Goal: Task Accomplishment & Management: Use online tool/utility

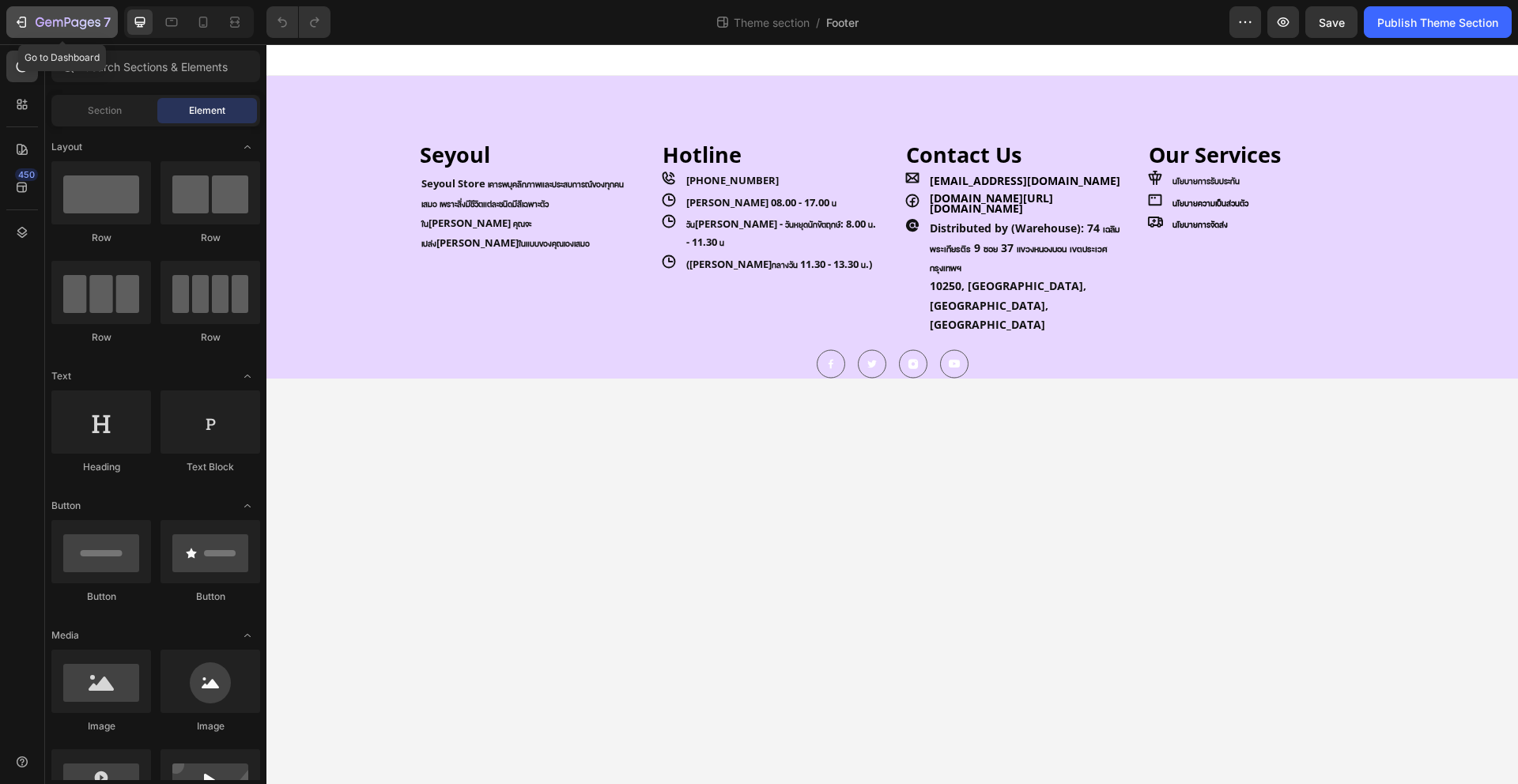
click at [69, 27] on icon "button" at bounding box center [68, 23] width 65 height 14
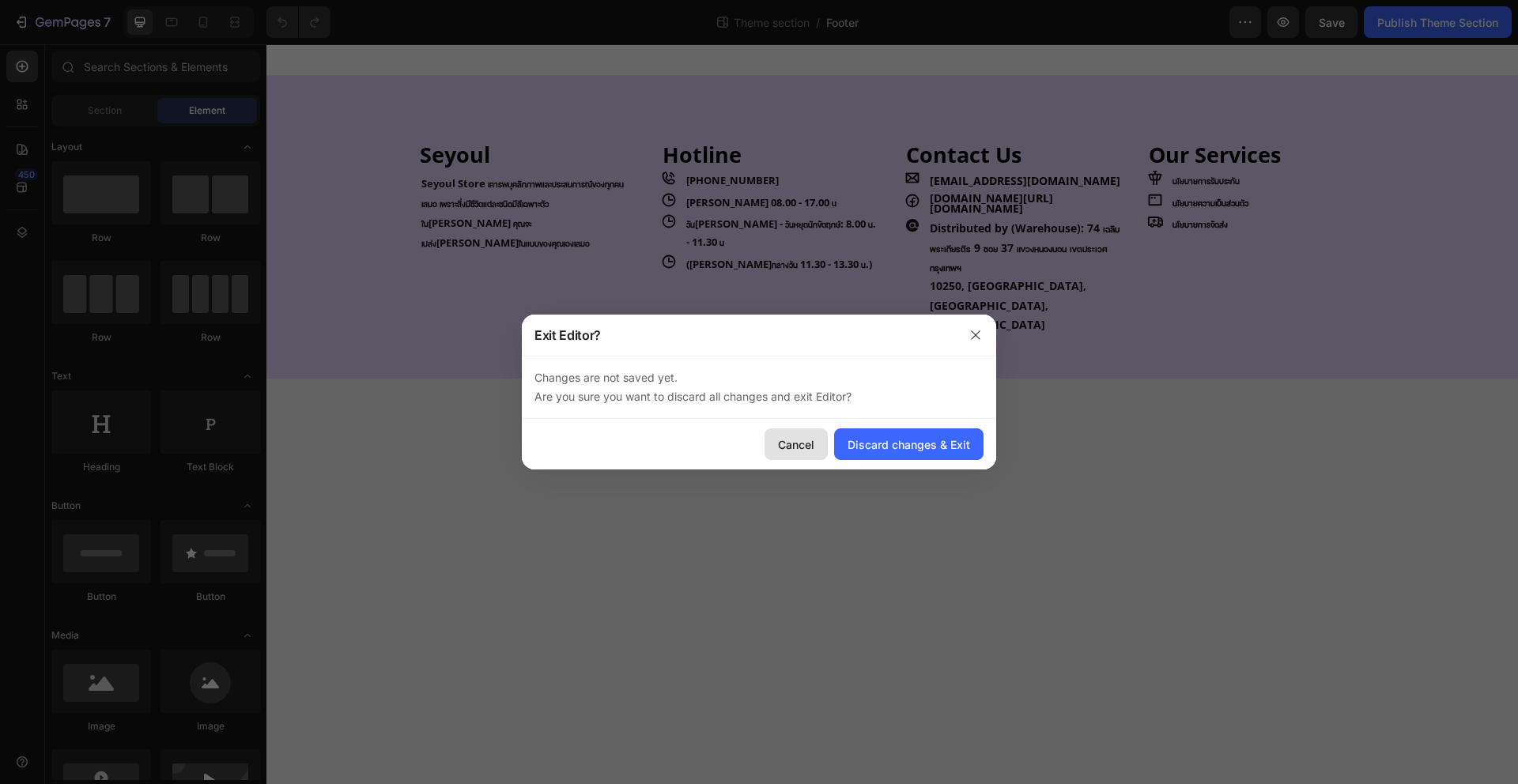
click at [798, 440] on div "Cancel" at bounding box center [796, 444] width 37 height 16
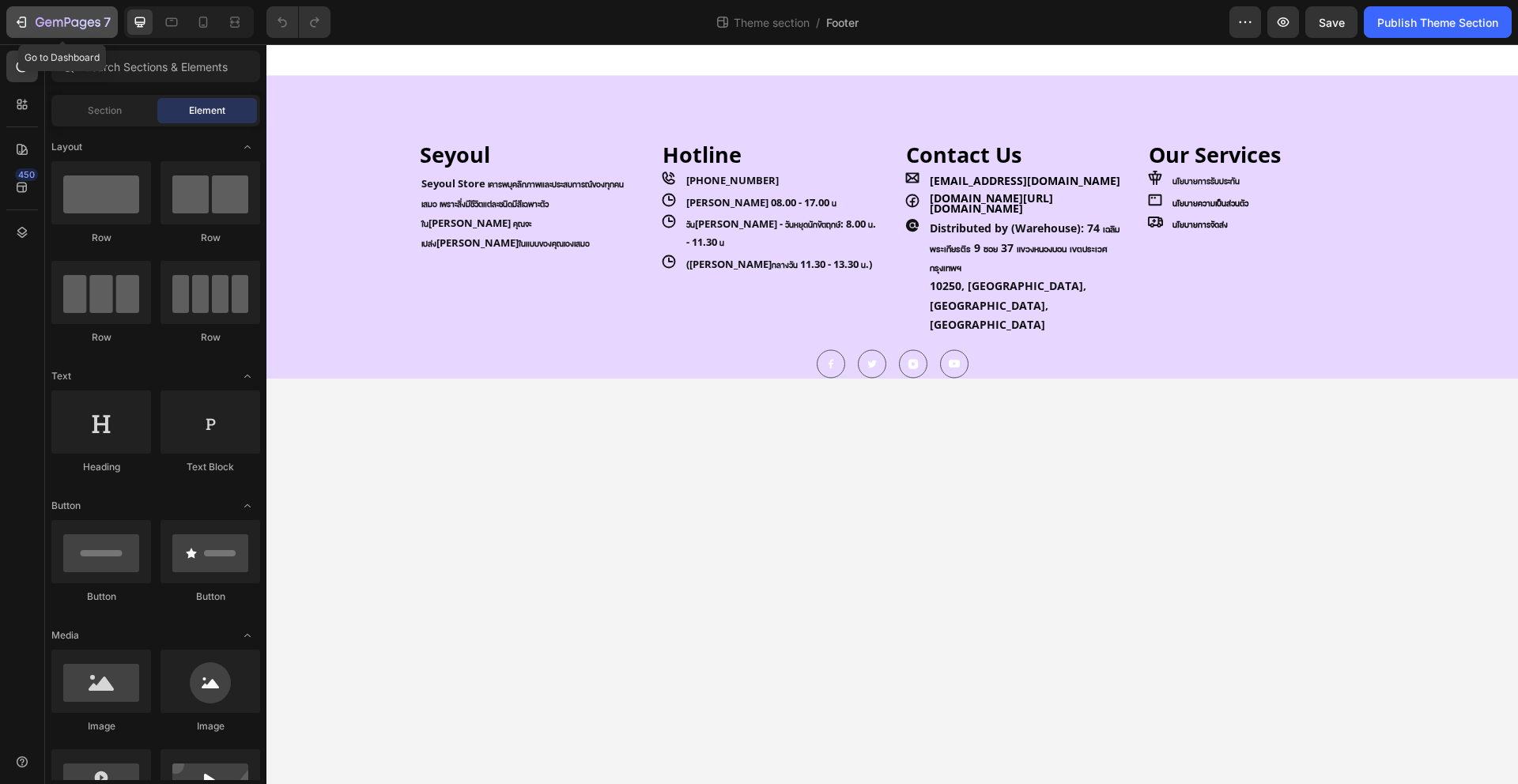
click at [81, 16] on icon "button" at bounding box center [68, 23] width 65 height 14
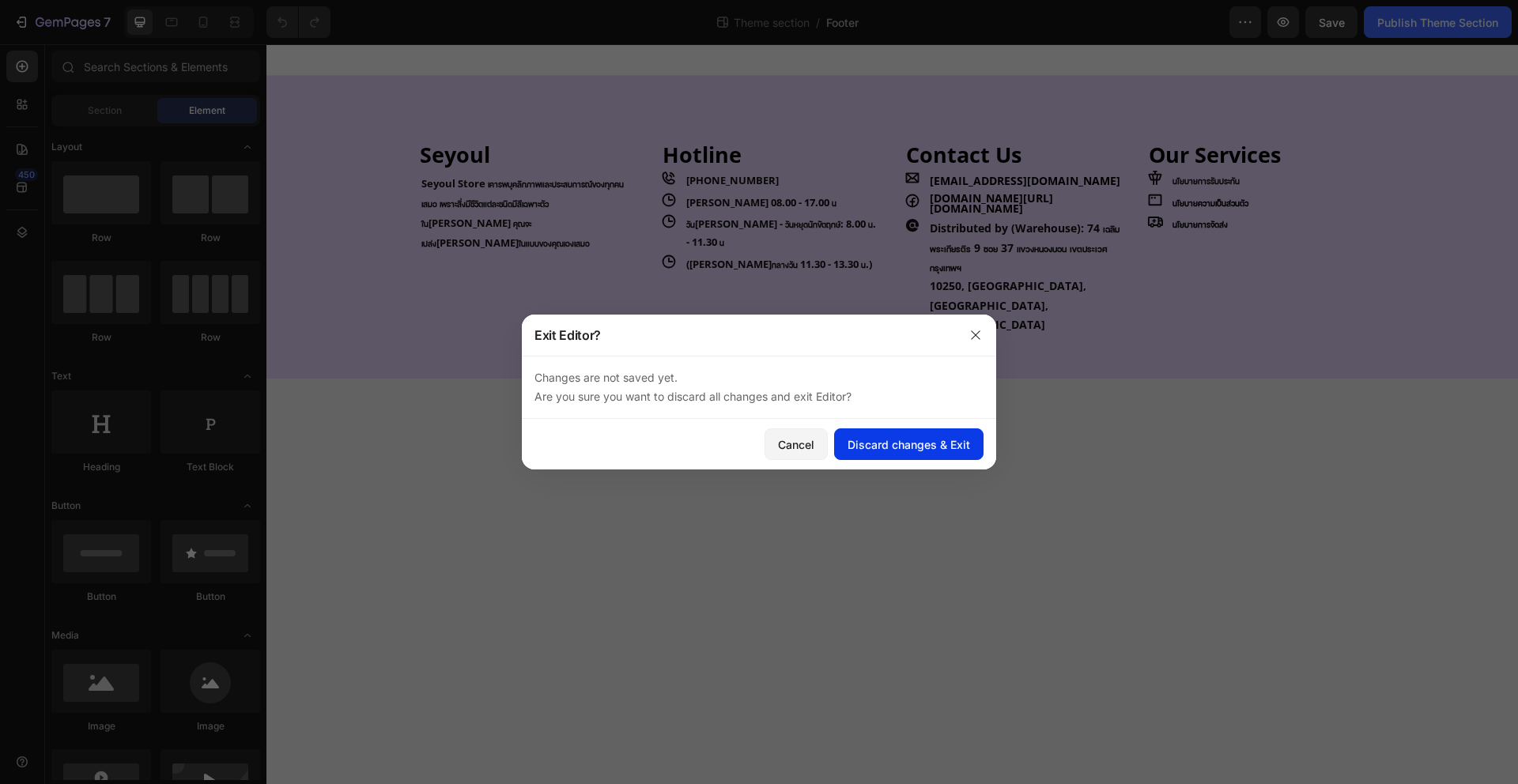
click at [907, 451] on div "Discard changes & Exit" at bounding box center [909, 444] width 123 height 16
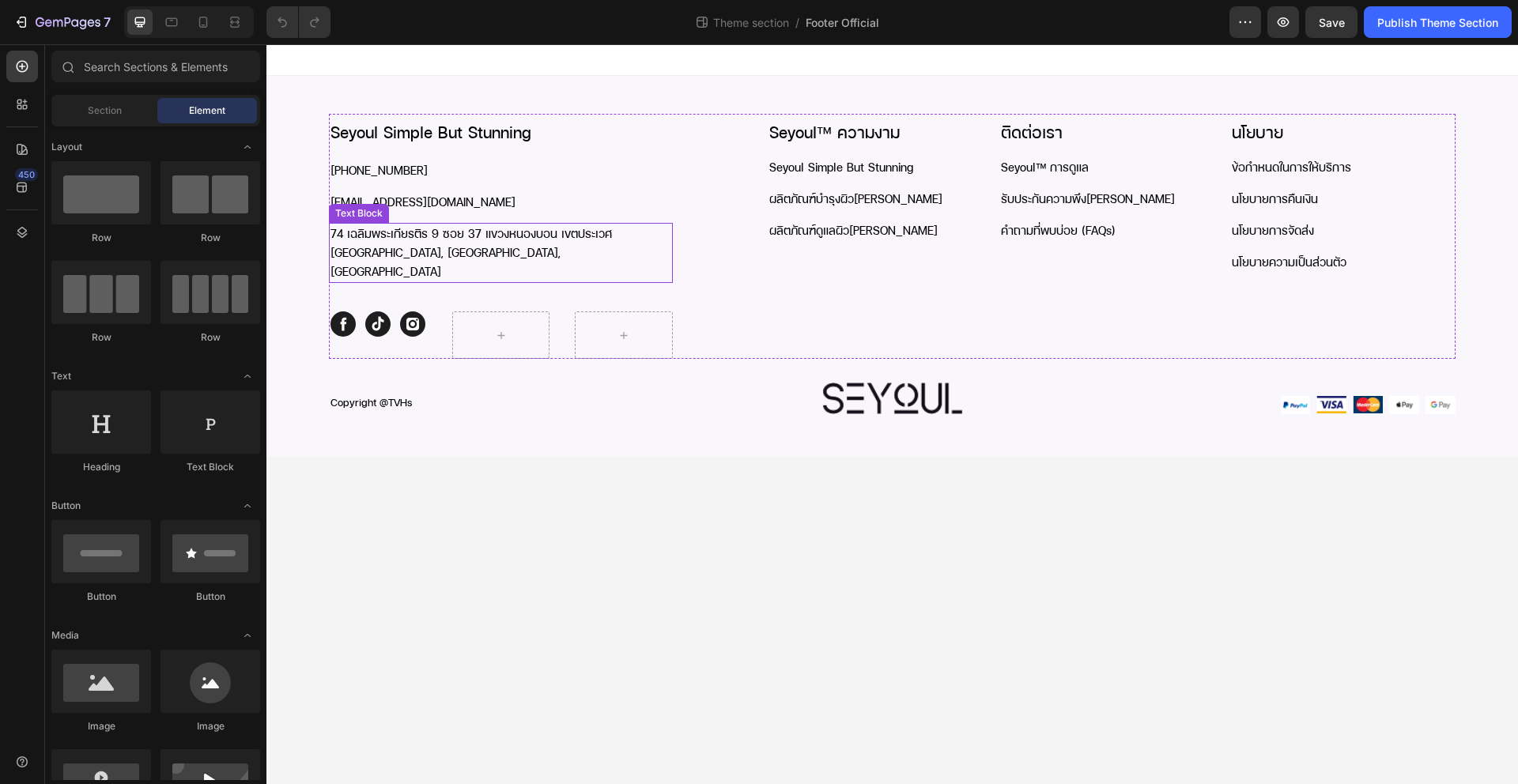
click at [460, 241] on p "74 เฉลิมพระเกียรติร 9 ซอย 37 แขวงหนองบอน เขตประเวศ [GEOGRAPHIC_DATA], [GEOGRAPH…" at bounding box center [501, 253] width 341 height 57
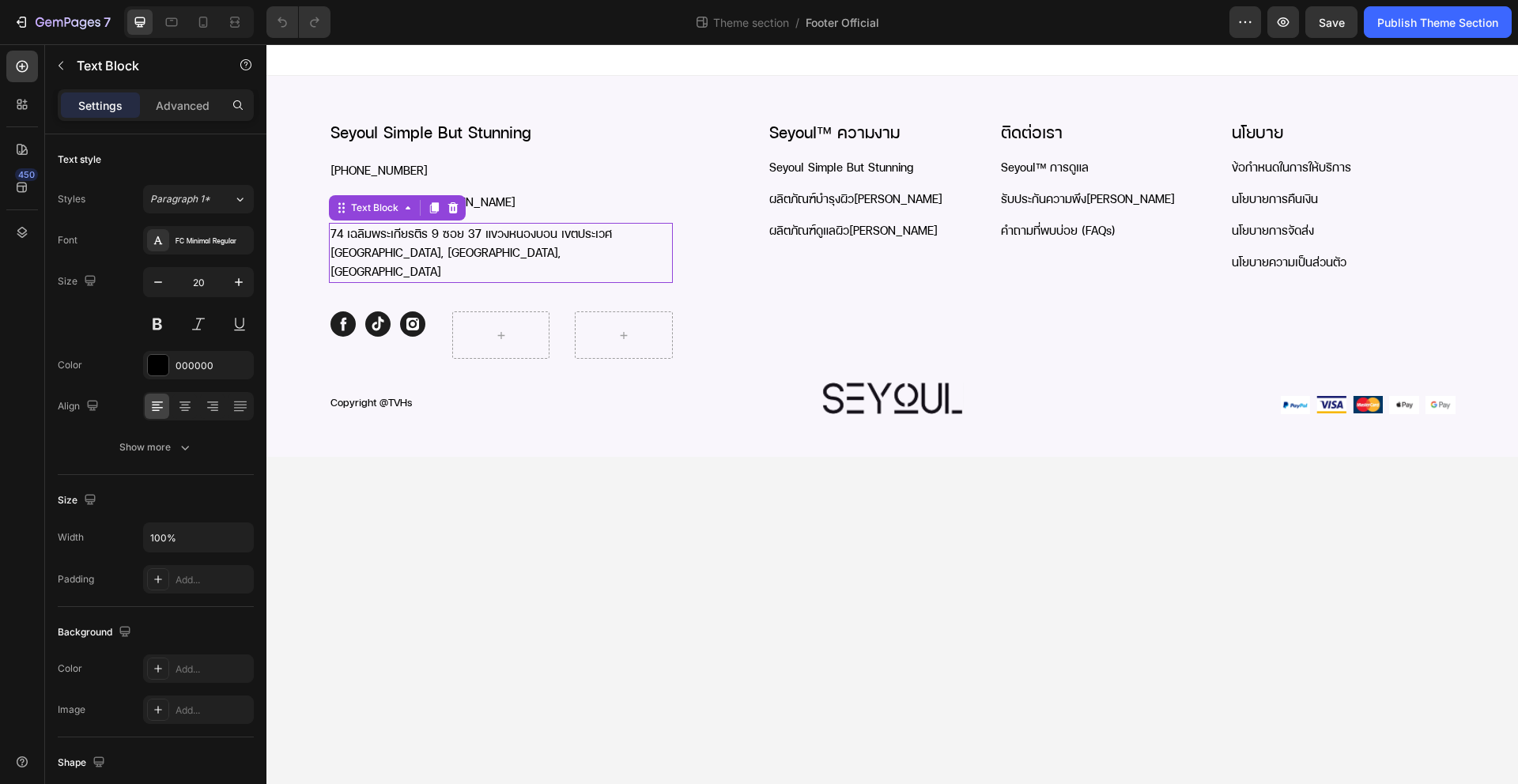
click at [460, 241] on p "74 เฉลิมพระเกียรติร 9 ซอย 37 แขวงหนองบอน เขตประเวศ [GEOGRAPHIC_DATA], [GEOGRAPH…" at bounding box center [501, 253] width 341 height 57
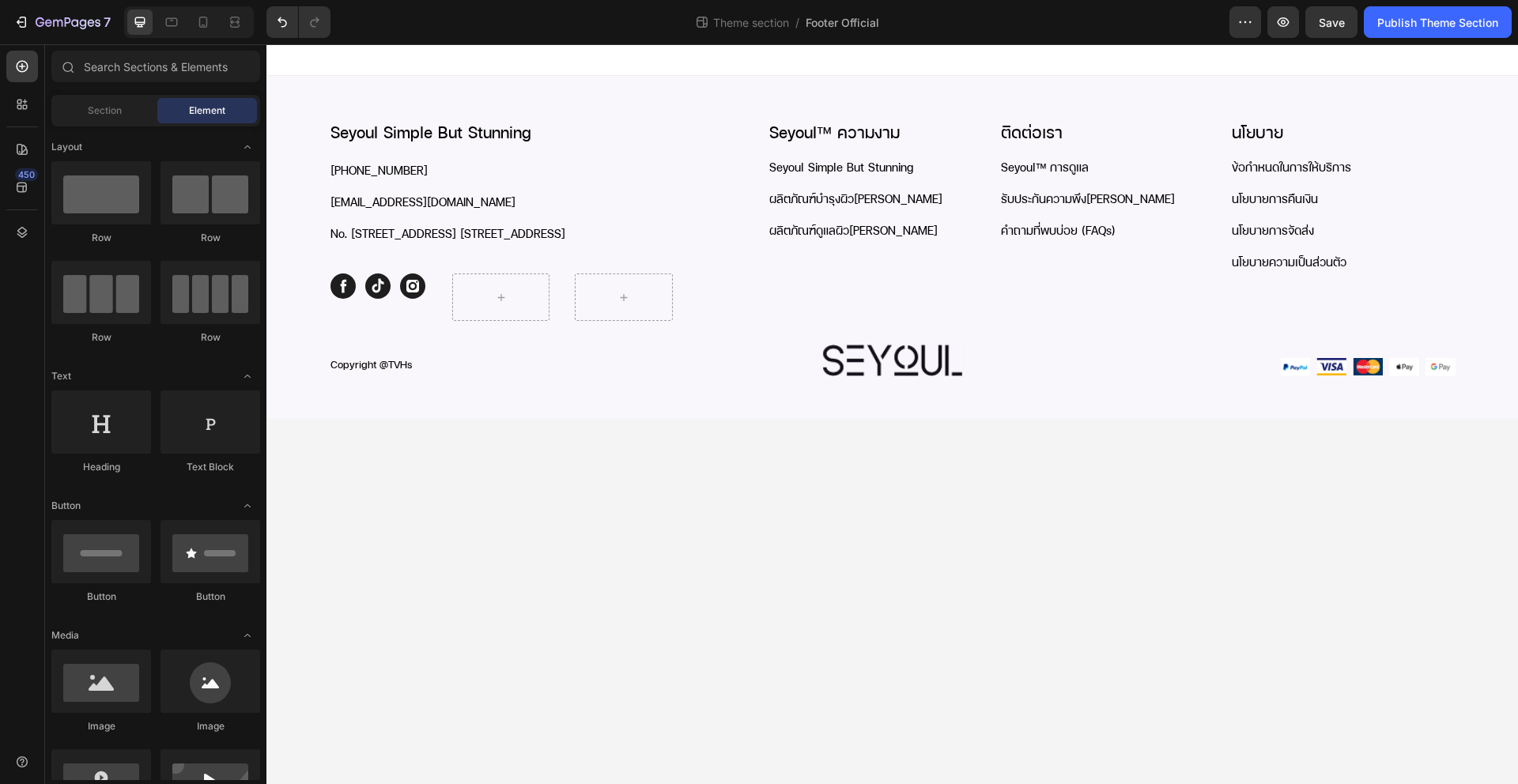
click at [615, 441] on body "Seyoul Simple But Stunning Heading [PHONE_NUMBER] Text Block [EMAIL_ADDRESS][DO…" at bounding box center [892, 414] width 1251 height 740
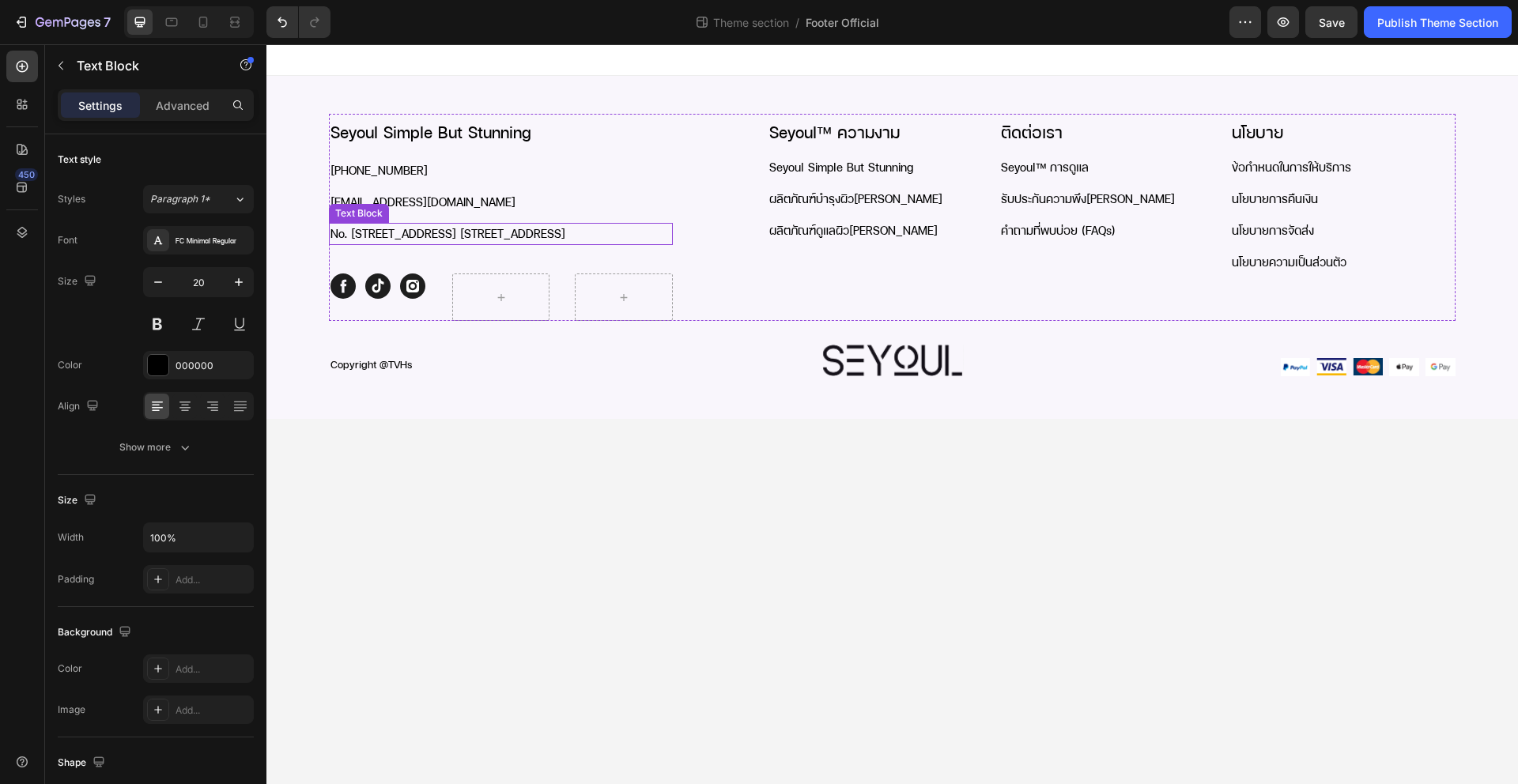
click at [578, 240] on p "No. [STREET_ADDRESS] [STREET_ADDRESS]" at bounding box center [501, 234] width 341 height 19
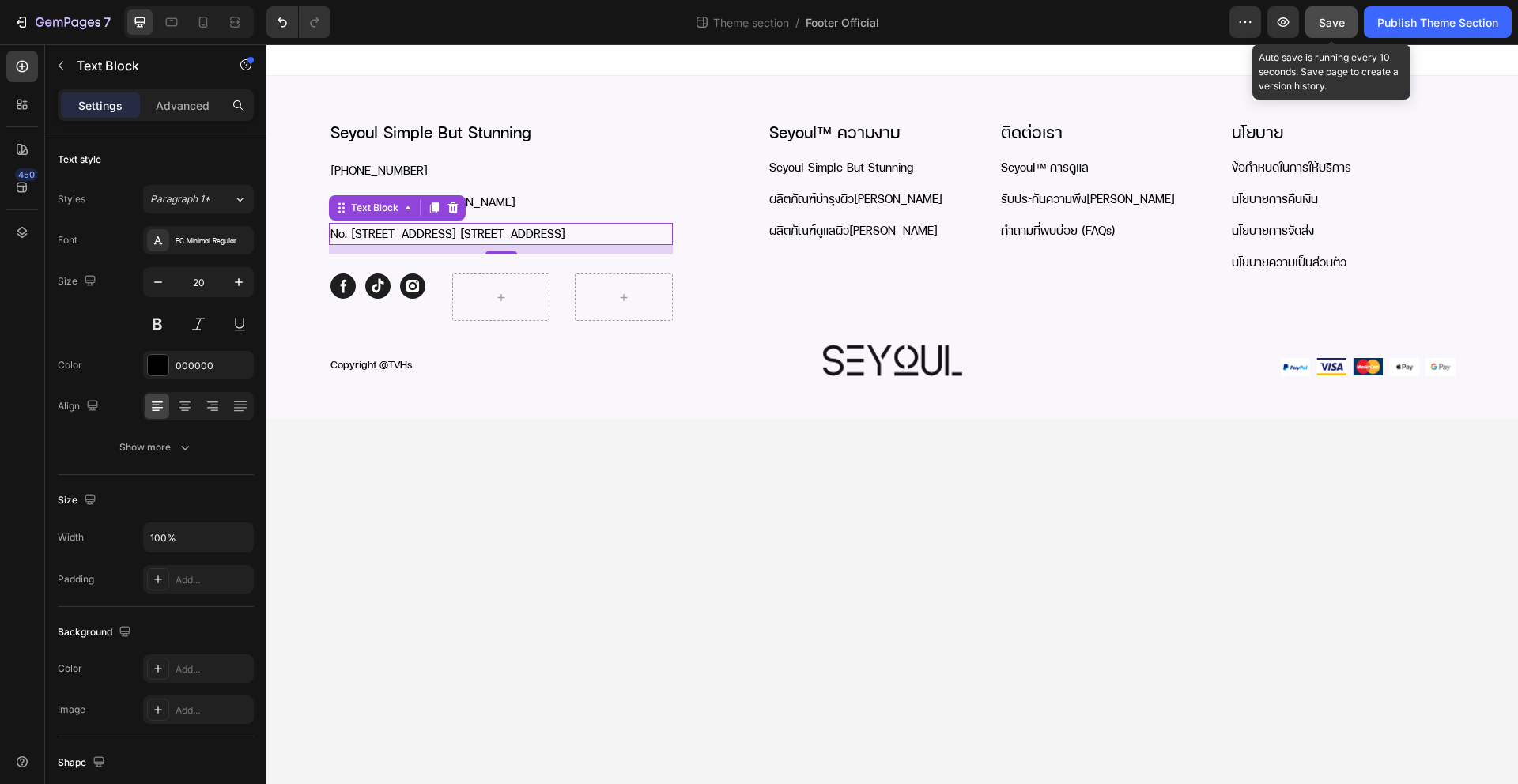
click at [1333, 27] on span "Save" at bounding box center [1332, 22] width 26 height 14
click at [215, 23] on div at bounding box center [203, 22] width 26 height 26
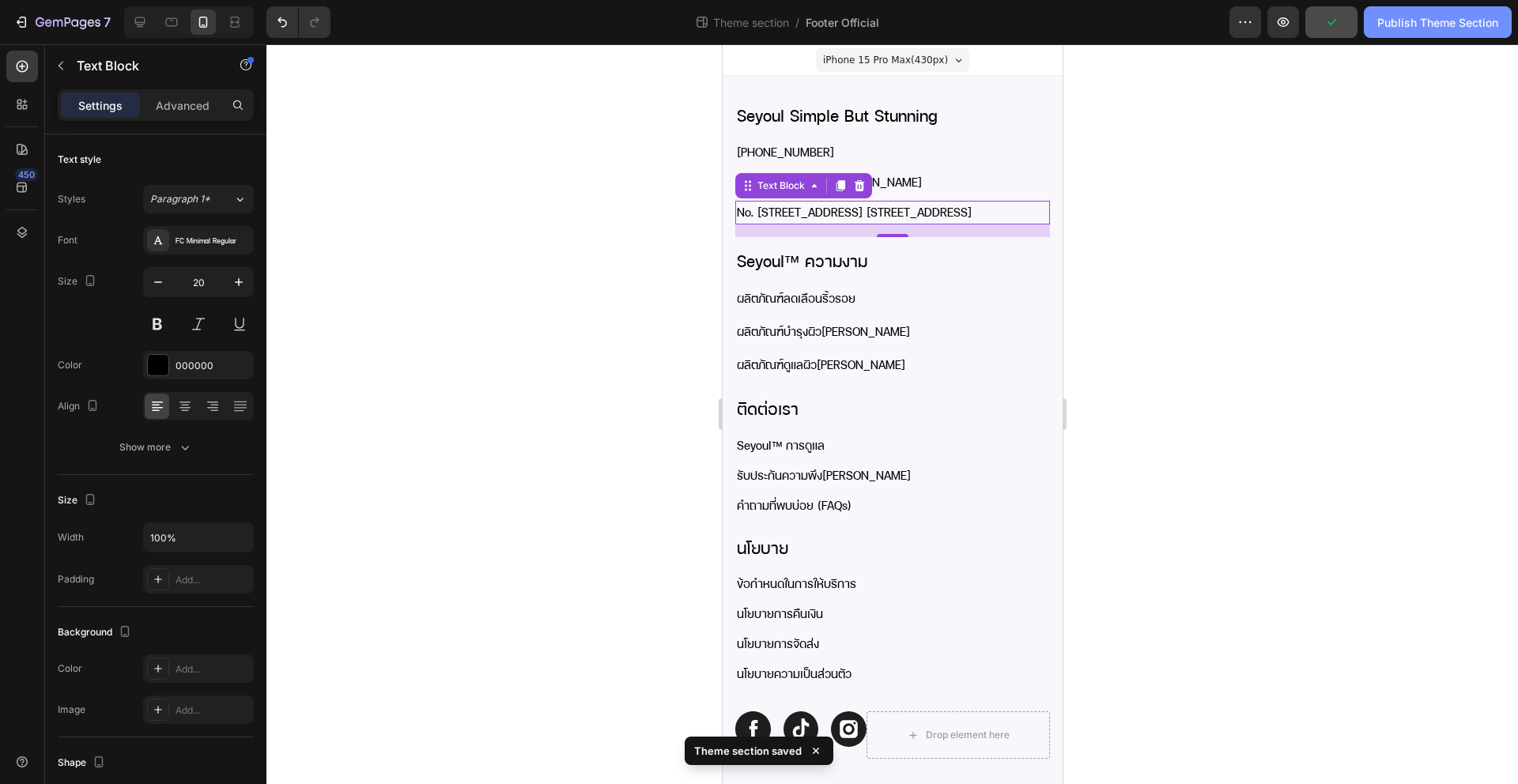
click at [1411, 26] on div "Publish Theme Section" at bounding box center [1437, 23] width 121 height 16
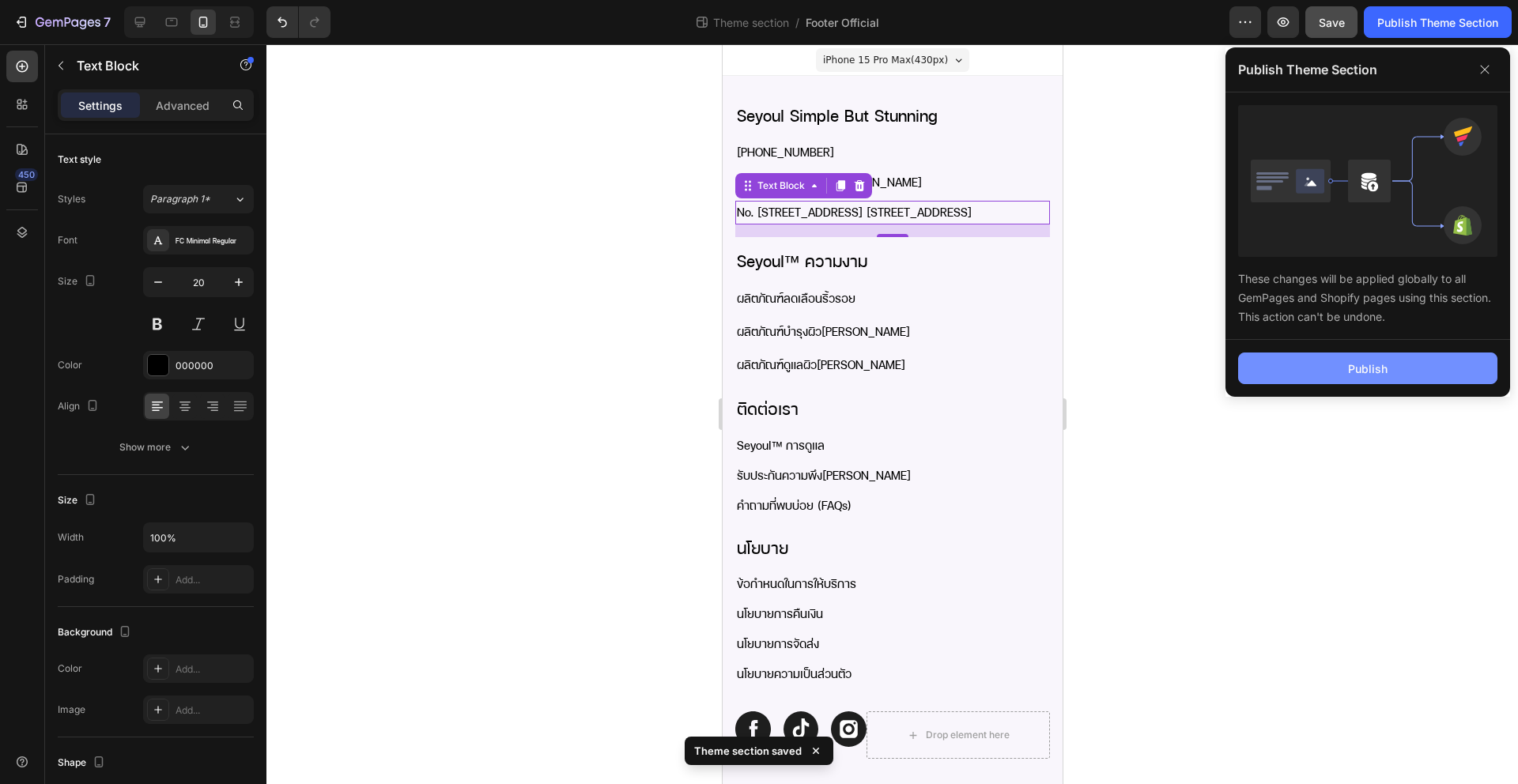
click at [1337, 356] on button "Publish" at bounding box center [1368, 368] width 259 height 32
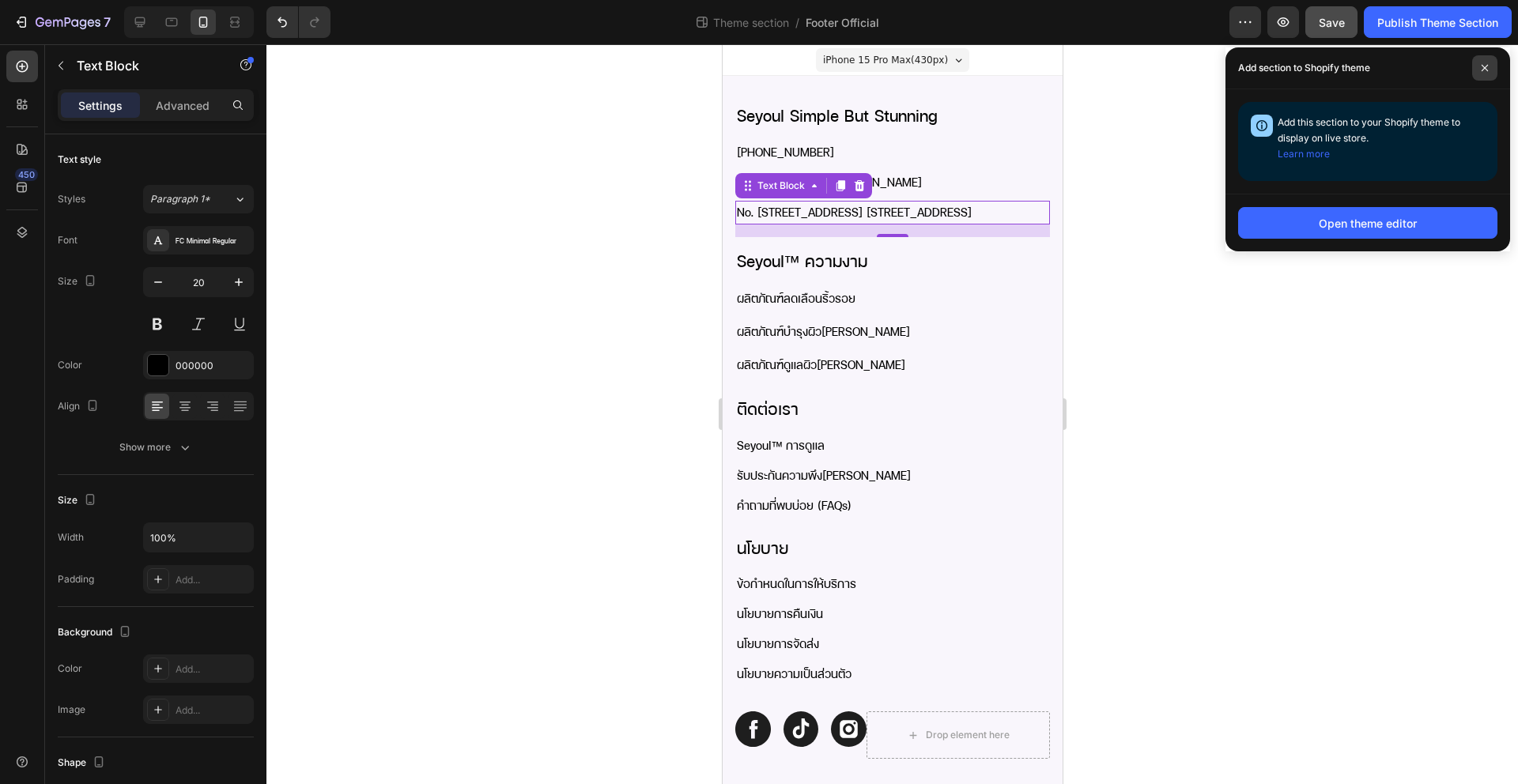
click at [1481, 74] on span at bounding box center [1485, 68] width 26 height 26
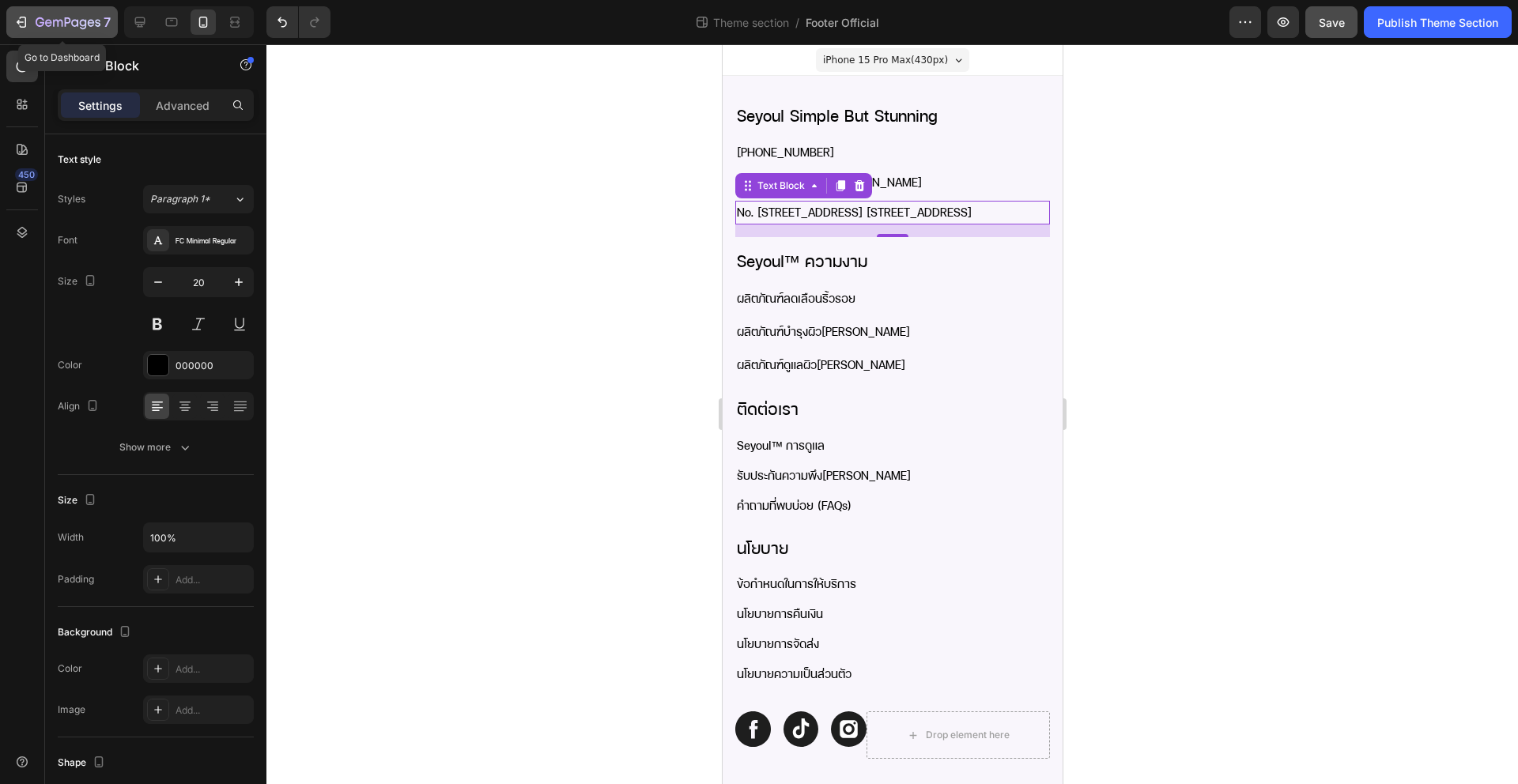
click at [70, 17] on icon "button" at bounding box center [68, 23] width 65 height 14
